Goal: Find specific page/section: Find specific page/section

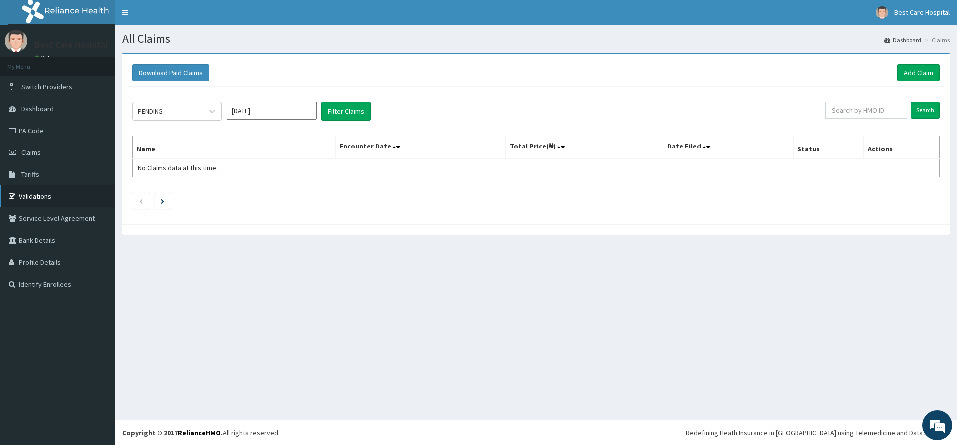
click at [29, 194] on link "Validations" at bounding box center [57, 196] width 115 height 22
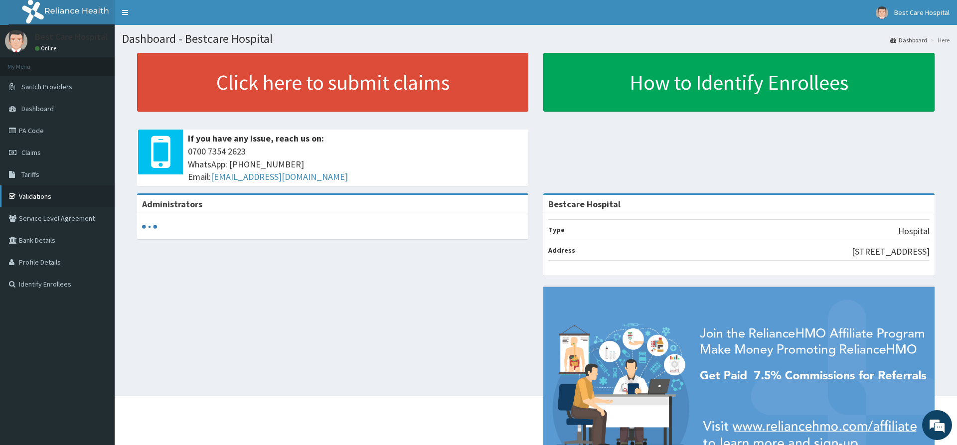
click at [38, 195] on link "Validations" at bounding box center [57, 196] width 115 height 22
click at [41, 194] on link "Validations" at bounding box center [57, 196] width 115 height 22
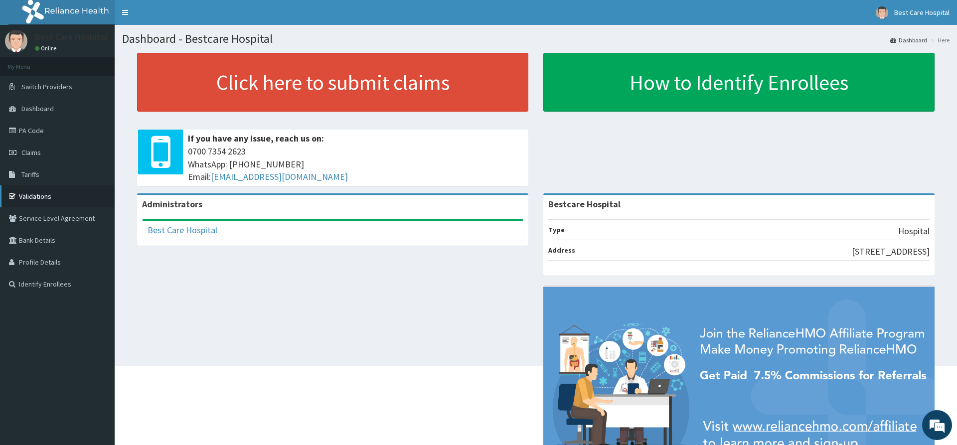
click at [33, 199] on link "Validations" at bounding box center [57, 196] width 115 height 22
